Goal: Navigation & Orientation: Find specific page/section

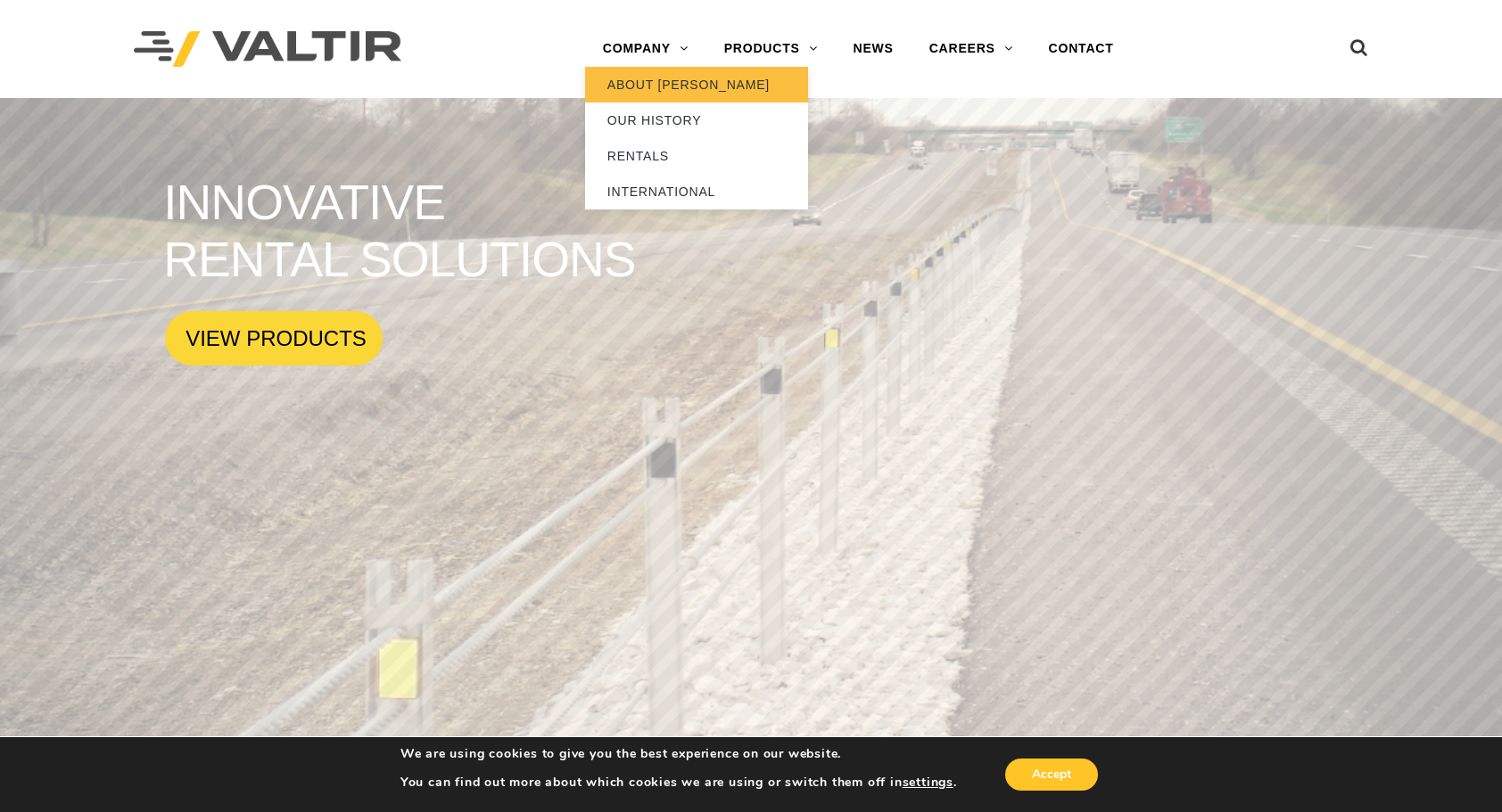
click at [656, 78] on link "ABOUT [PERSON_NAME]" at bounding box center [696, 85] width 223 height 36
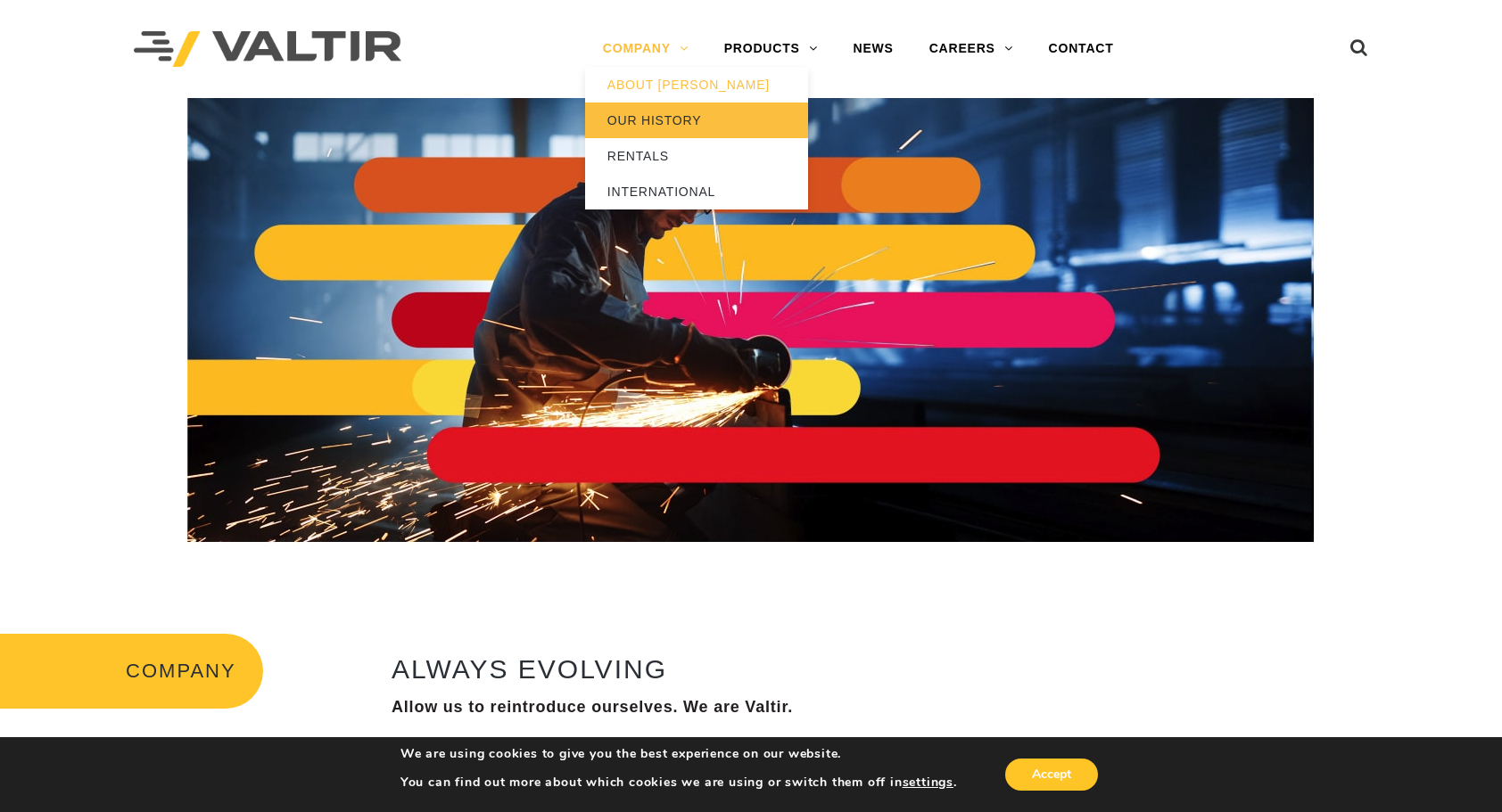
click at [649, 122] on link "OUR HISTORY" at bounding box center [696, 120] width 223 height 36
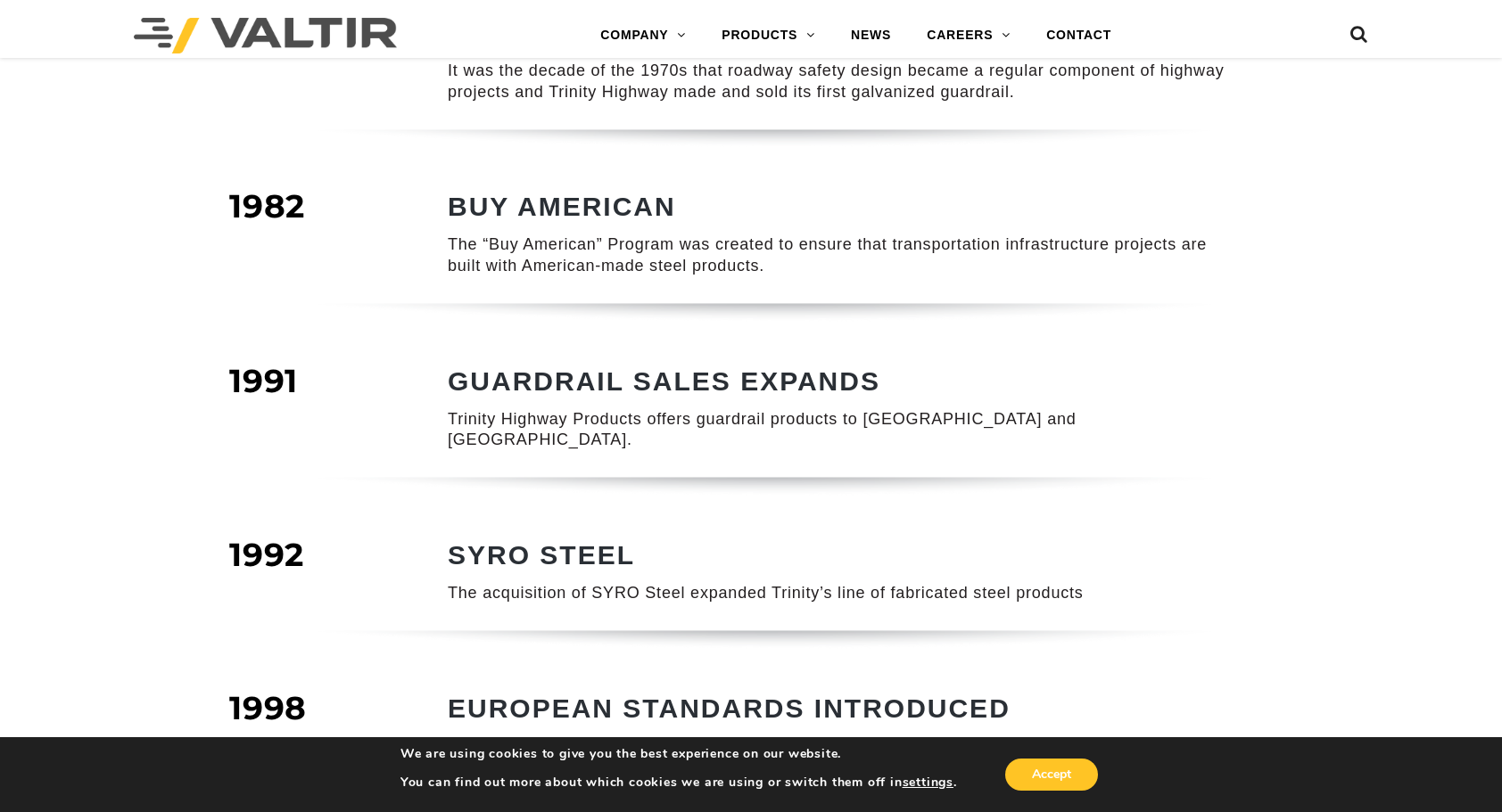
scroll to position [446, 0]
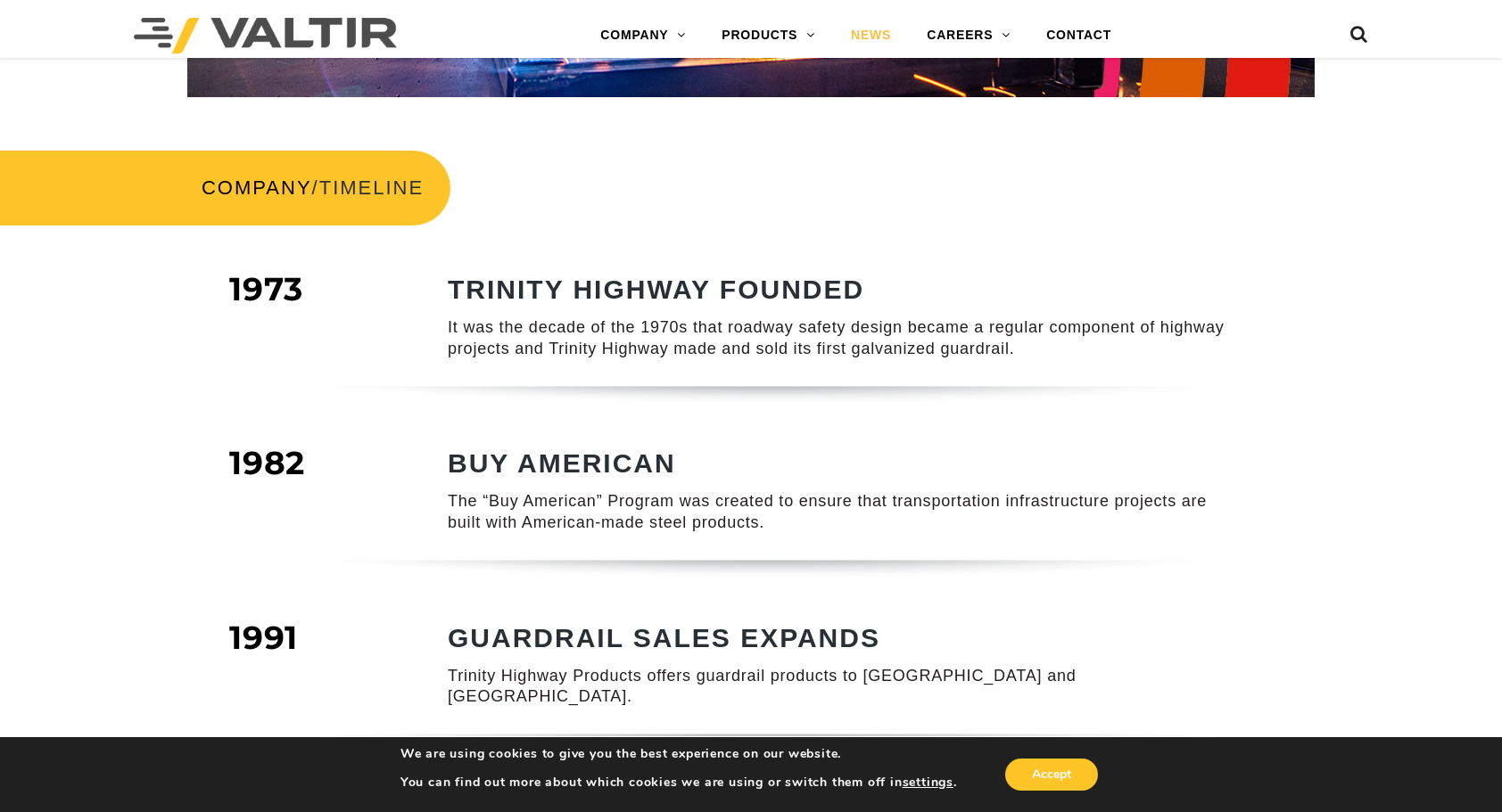
click at [866, 31] on link "NEWS" at bounding box center [871, 35] width 76 height 36
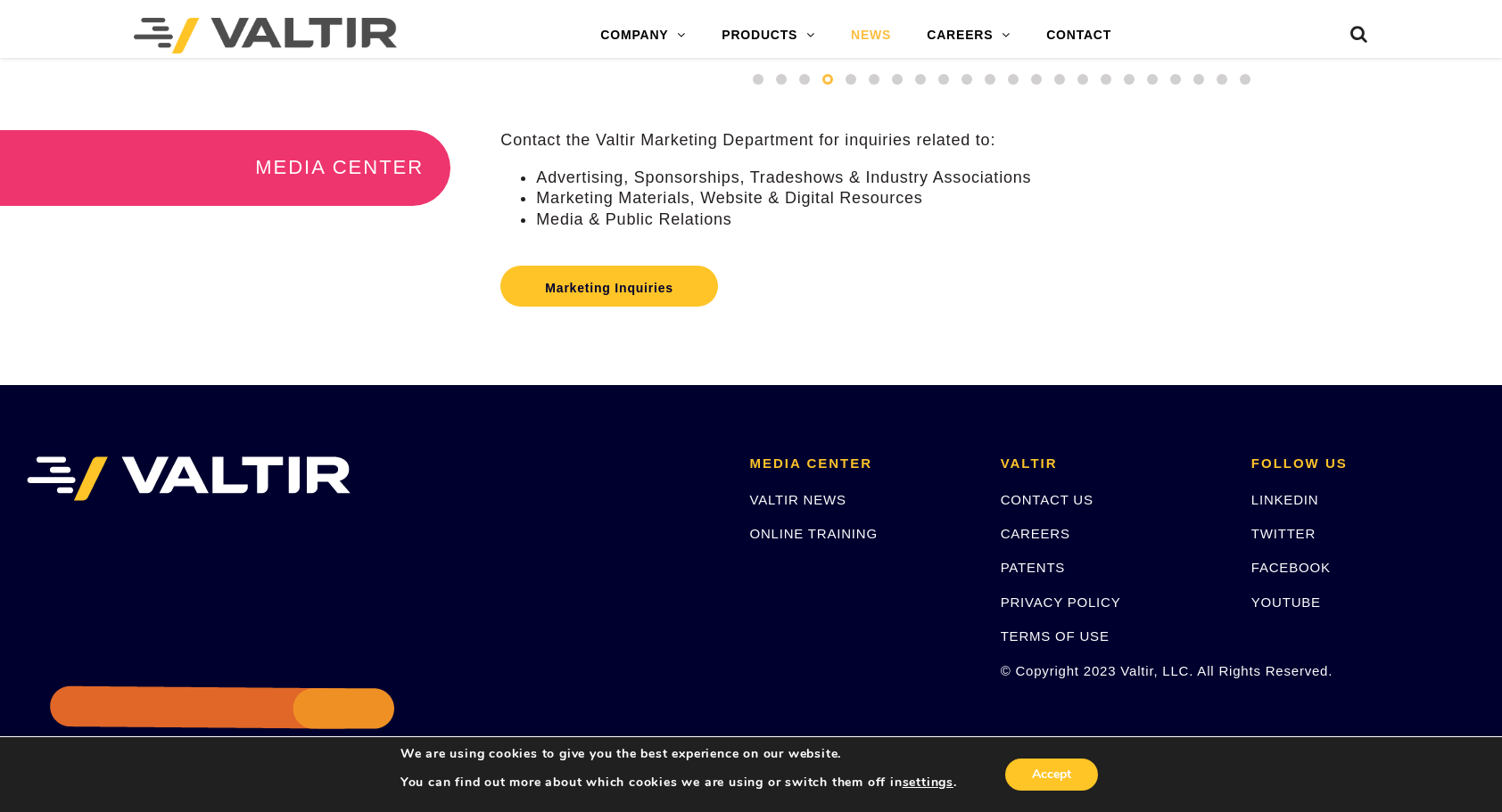
scroll to position [468, 0]
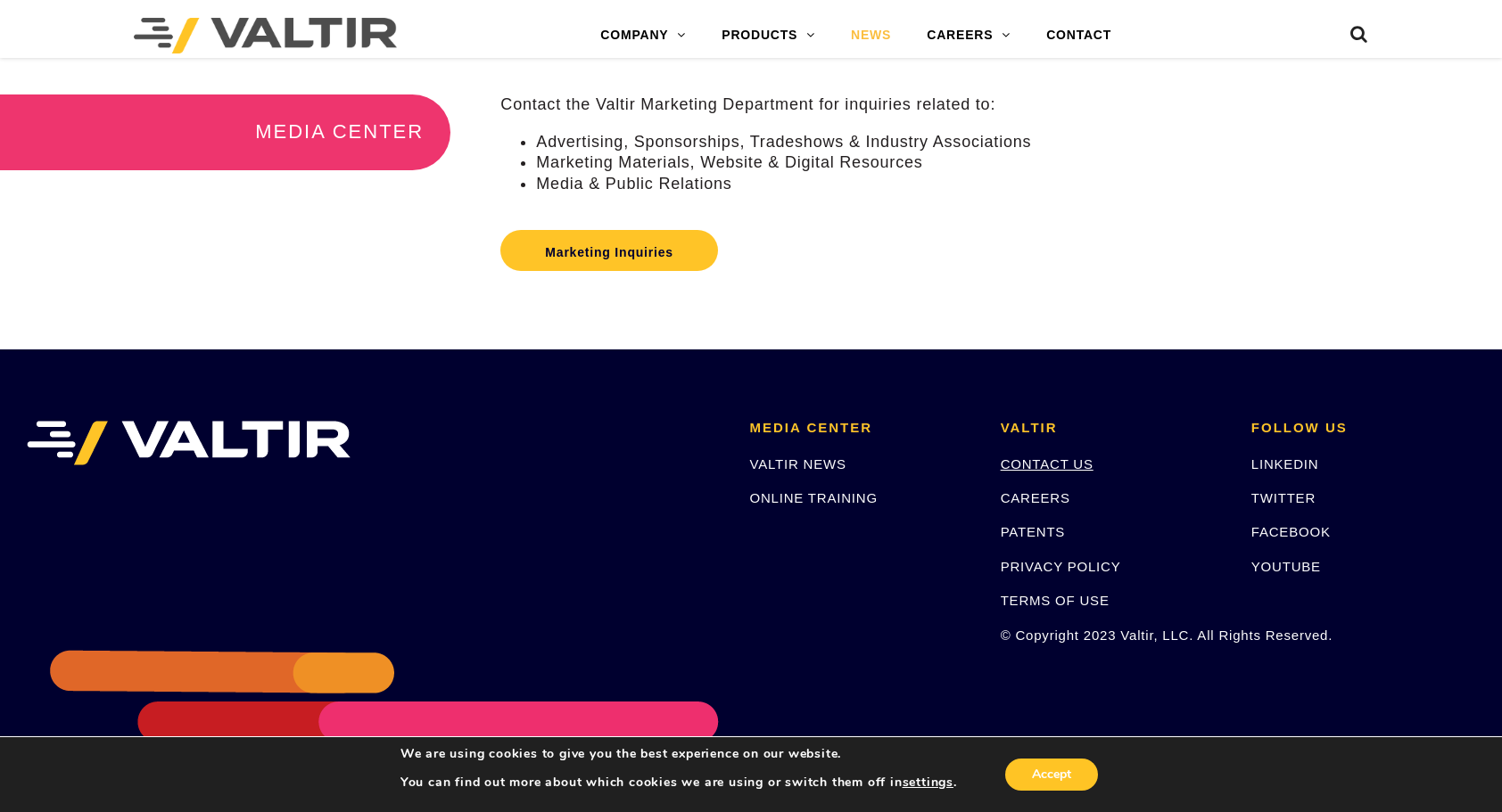
click at [1032, 471] on link "CONTACT US" at bounding box center [1047, 464] width 93 height 15
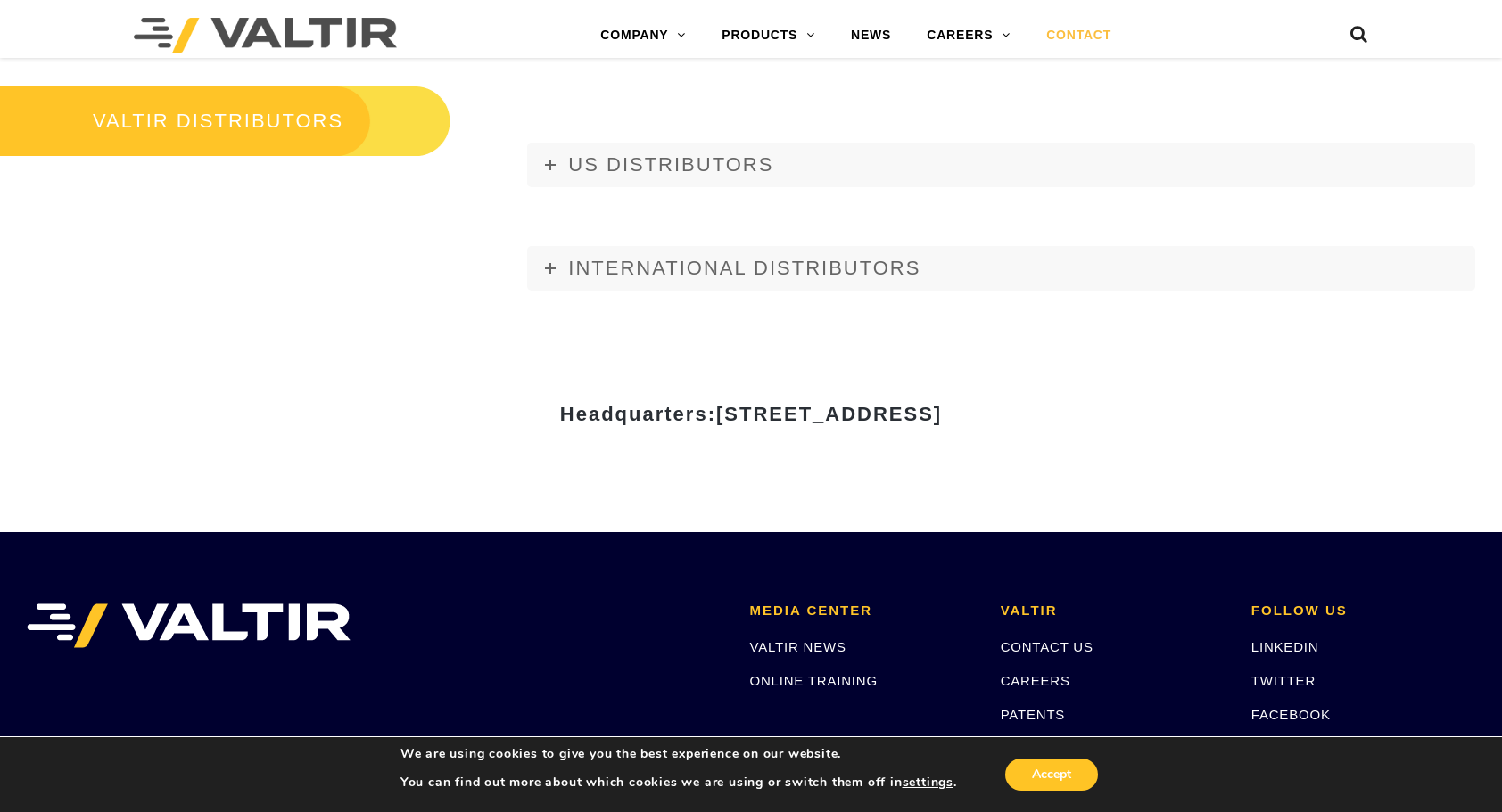
scroll to position [2319, 0]
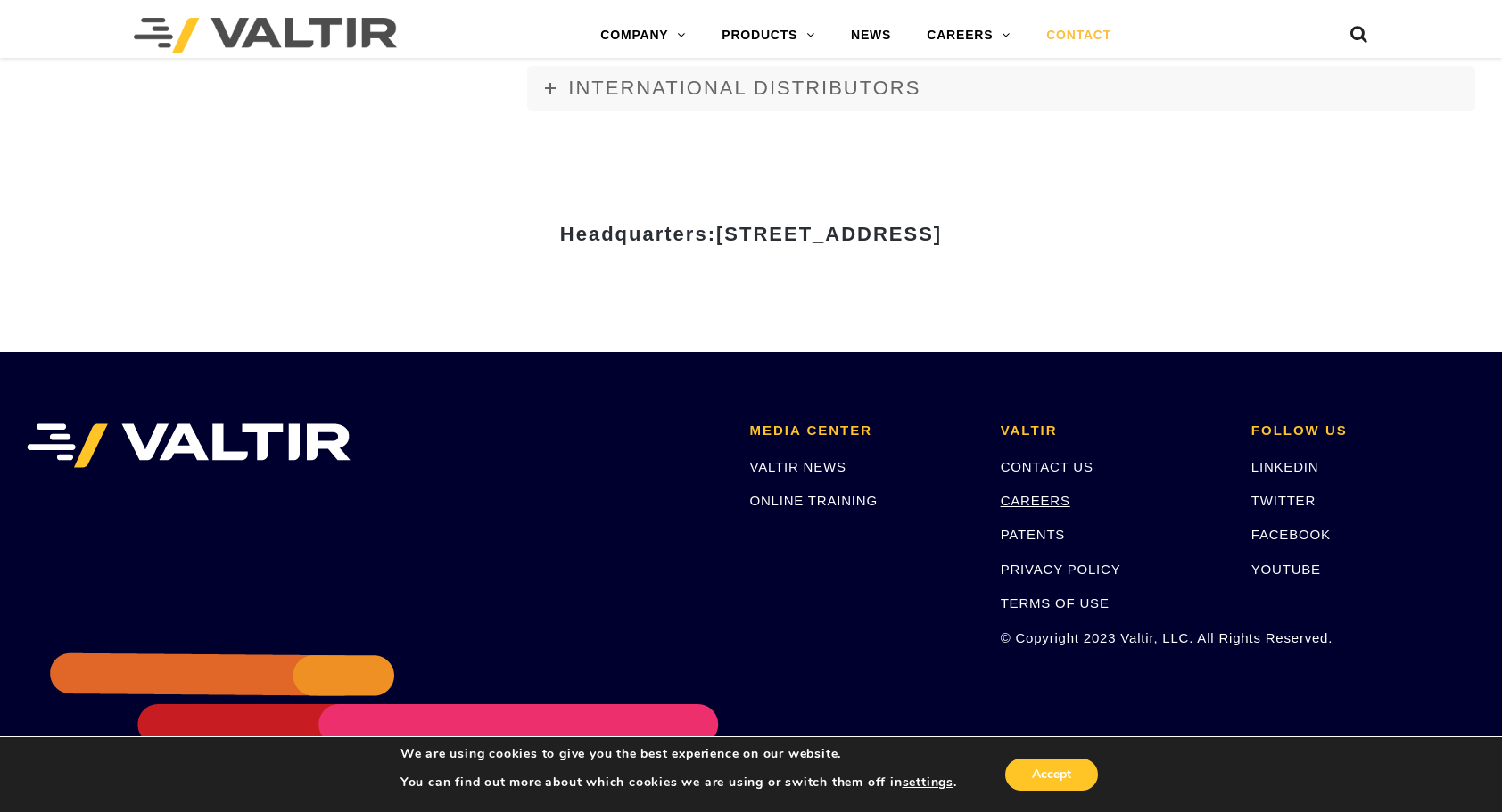
click at [1040, 497] on link "CAREERS" at bounding box center [1036, 501] width 70 height 15
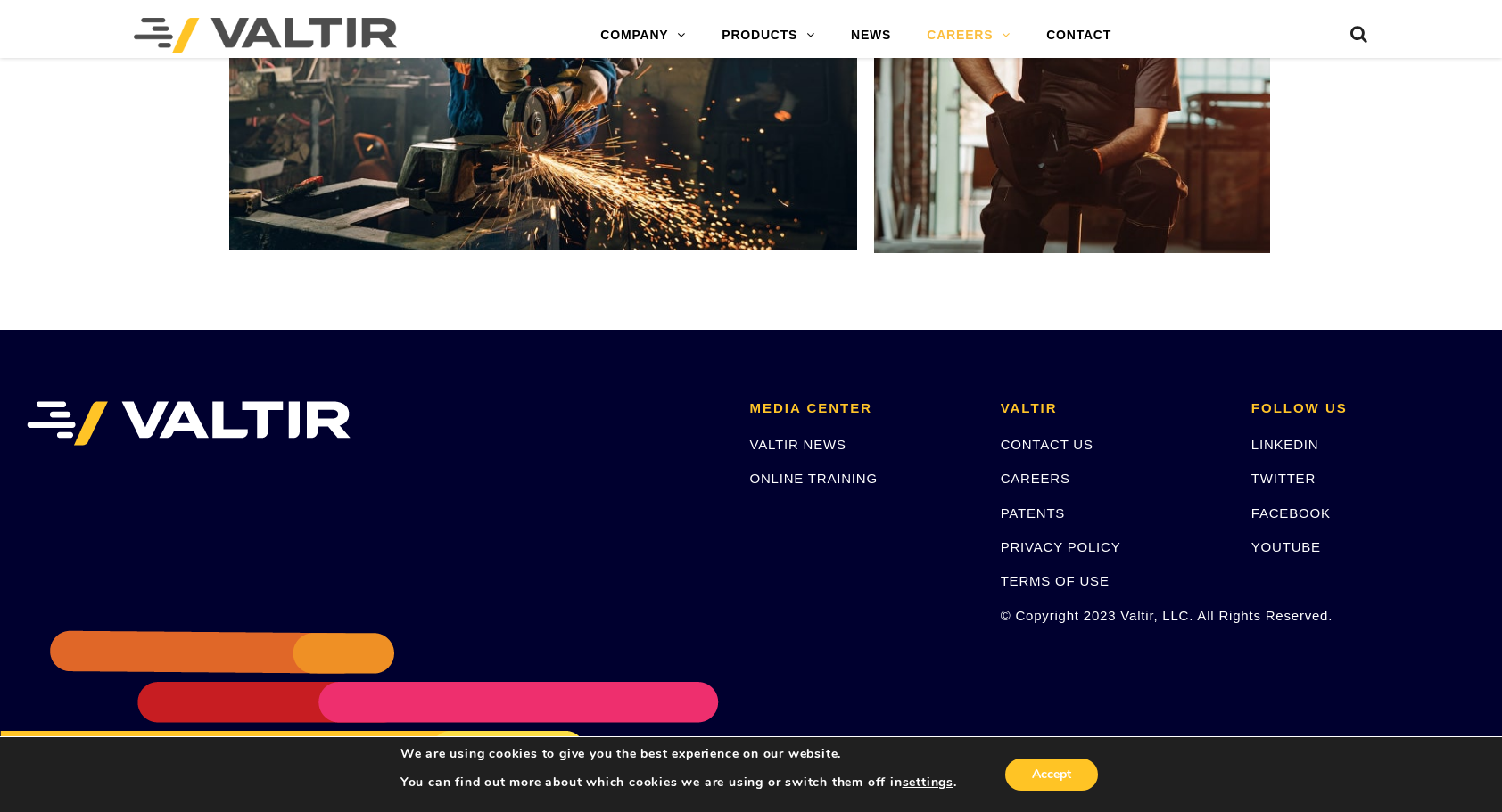
scroll to position [3336, 0]
